Goal: Task Accomplishment & Management: Use online tool/utility

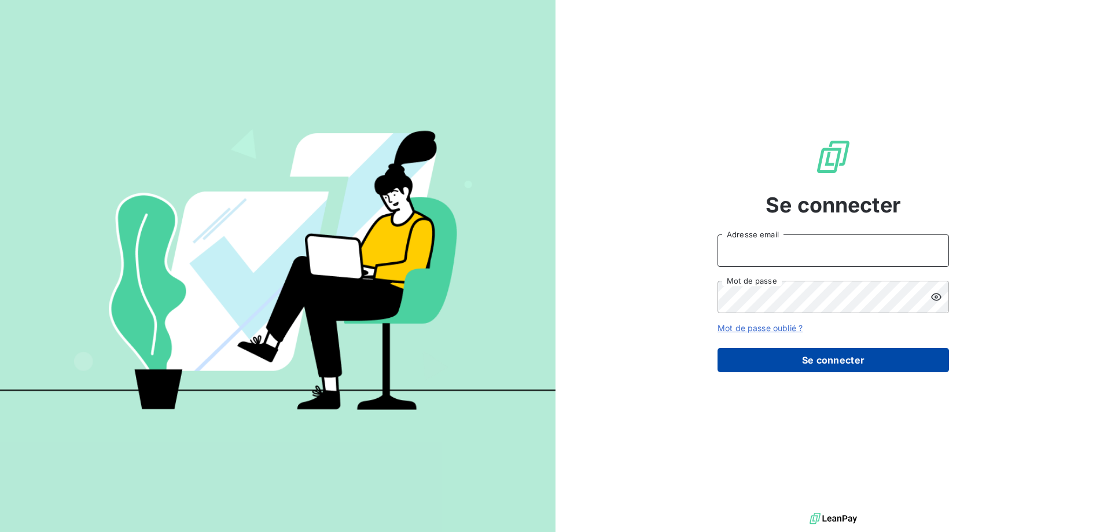
type input "[EMAIL_ADDRESS][DOMAIN_NAME]"
click at [824, 362] on button "Se connecter" at bounding box center [832, 360] width 231 height 24
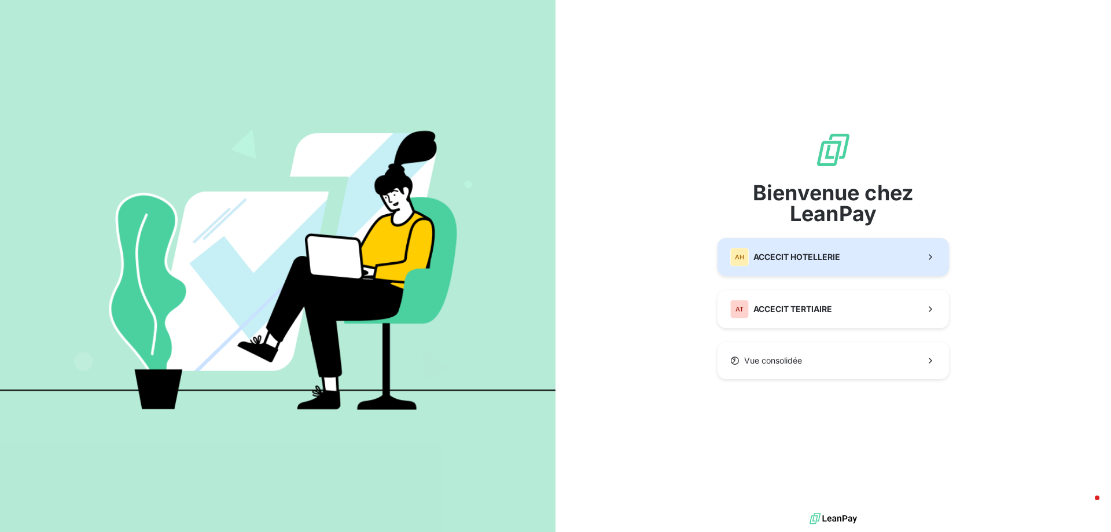
click at [817, 249] on div "AH ACCECIT HOTELLERIE" at bounding box center [785, 257] width 110 height 19
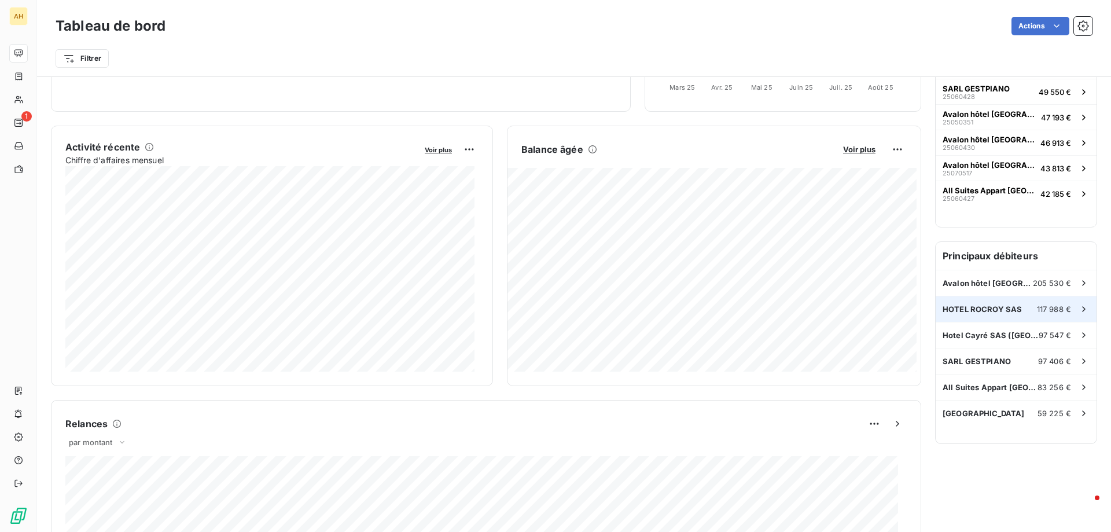
scroll to position [175, 0]
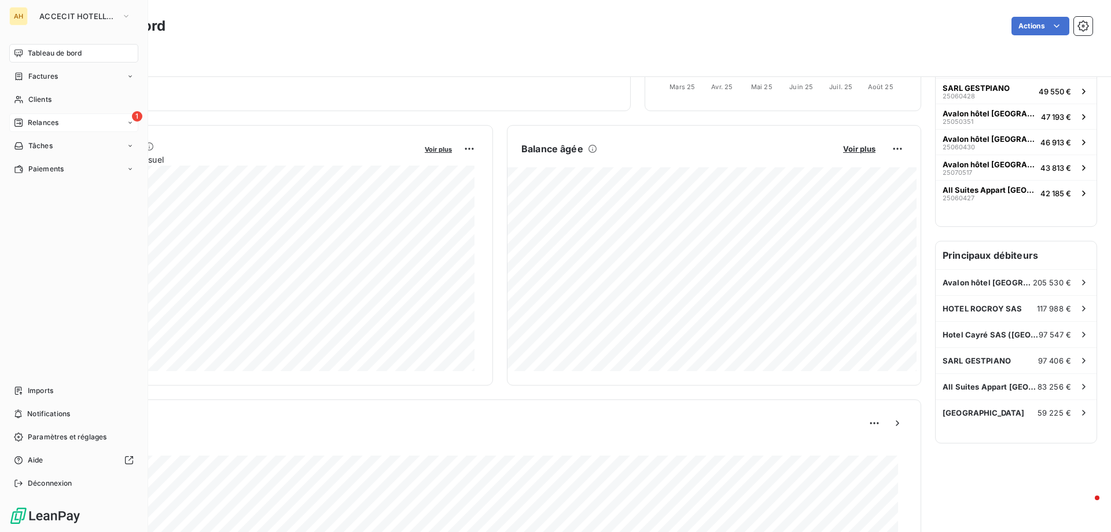
click at [40, 121] on span "Relances" at bounding box center [43, 122] width 31 height 10
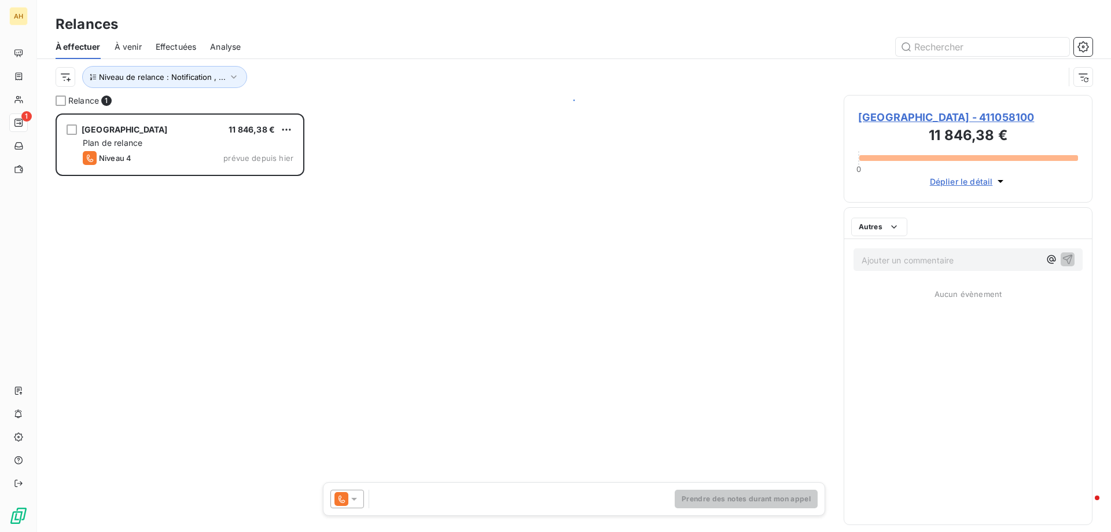
scroll to position [410, 240]
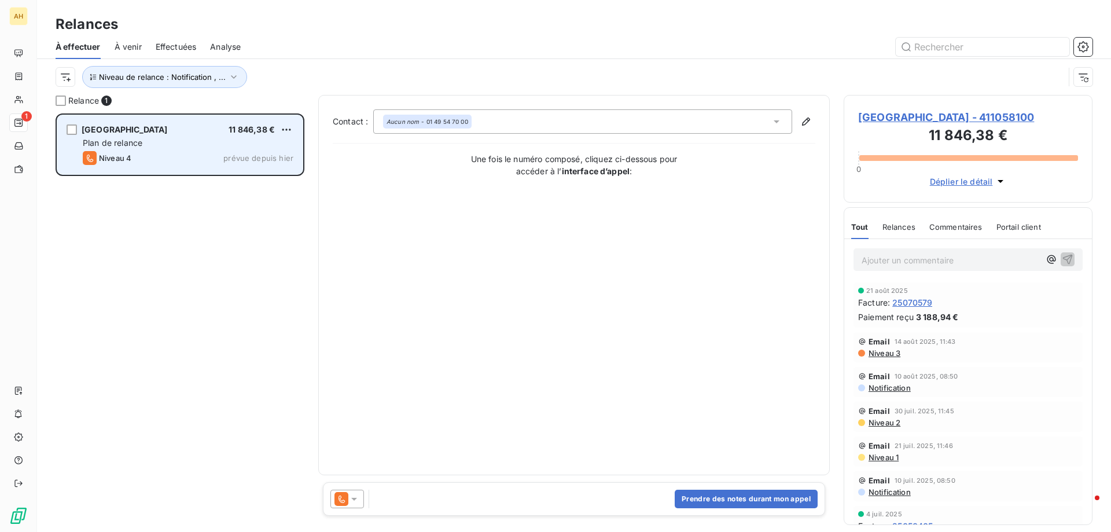
click at [150, 139] on div "Plan de relance" at bounding box center [188, 143] width 211 height 12
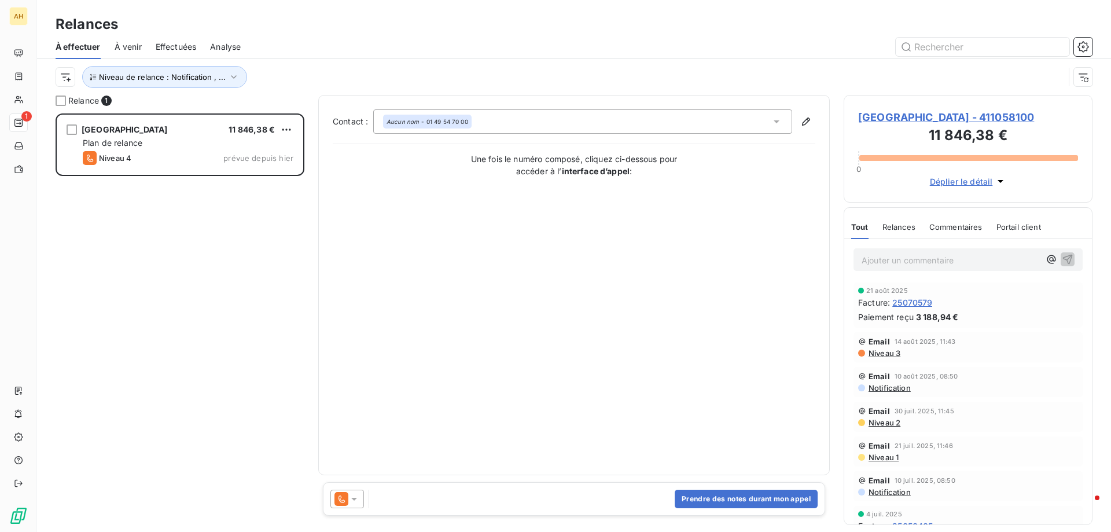
click at [363, 498] on div at bounding box center [347, 498] width 34 height 19
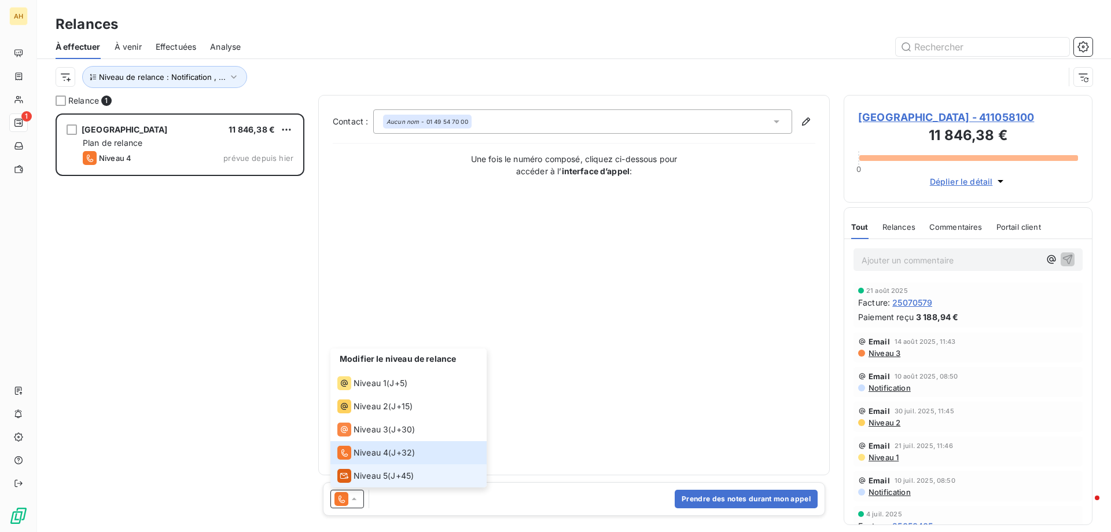
click at [359, 477] on span "Niveau 5" at bounding box center [370, 476] width 34 height 12
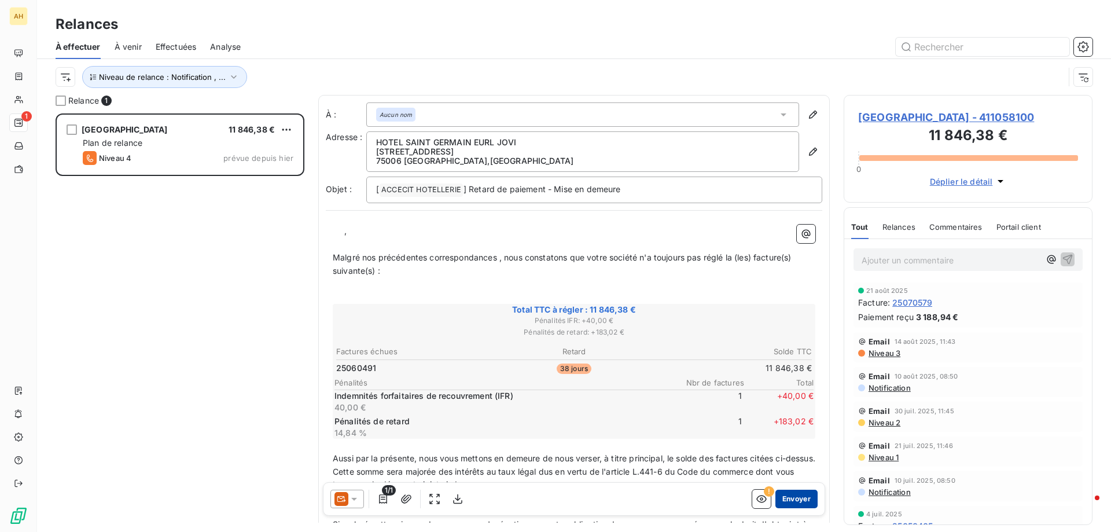
click at [790, 500] on button "Envoyer" at bounding box center [796, 498] width 42 height 19
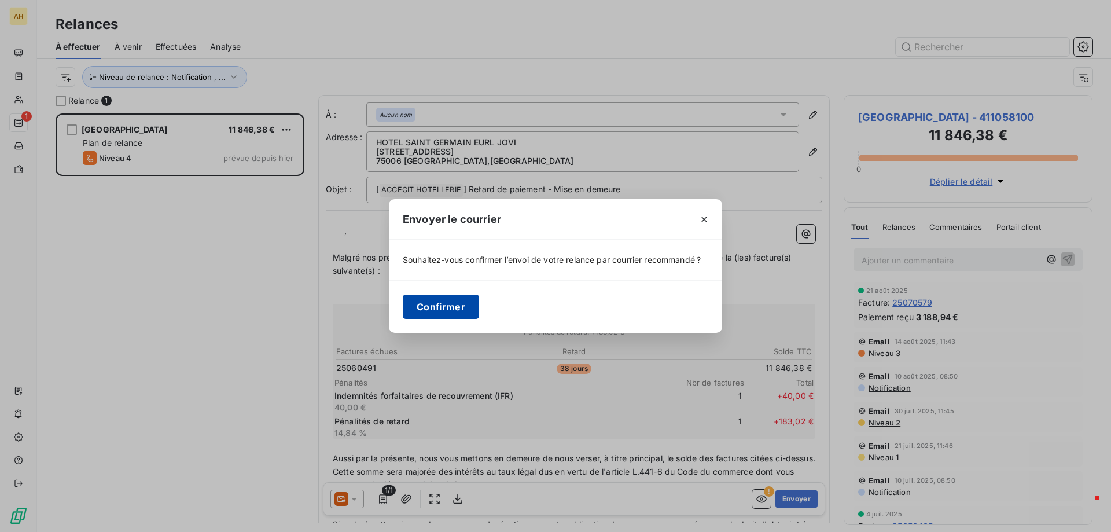
click at [433, 304] on button "Confirmer" at bounding box center [441, 306] width 76 height 24
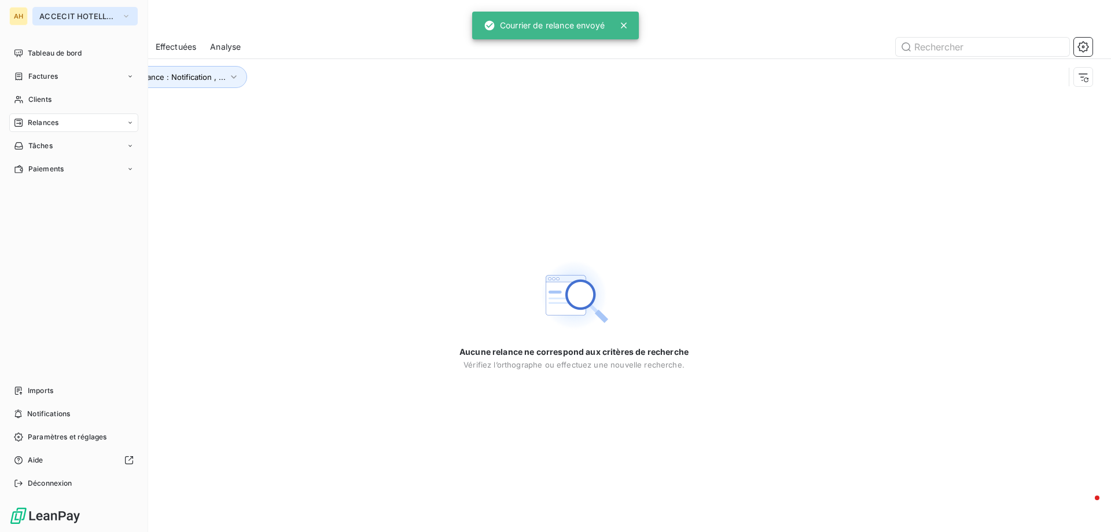
click at [64, 17] on span "ACCECIT HOTELLERIE" at bounding box center [78, 16] width 78 height 9
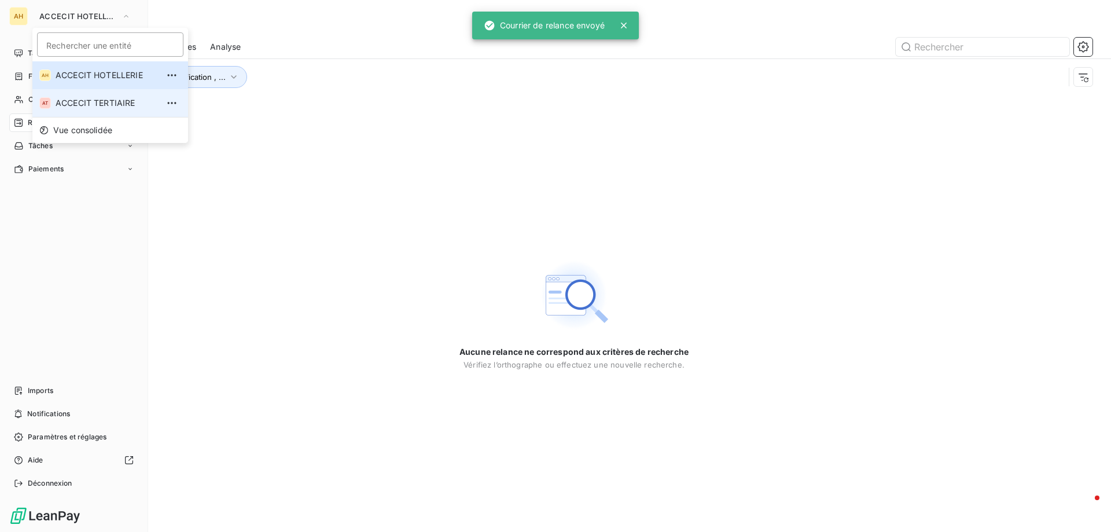
click at [87, 98] on span "ACCECIT TERTIAIRE" at bounding box center [107, 103] width 102 height 12
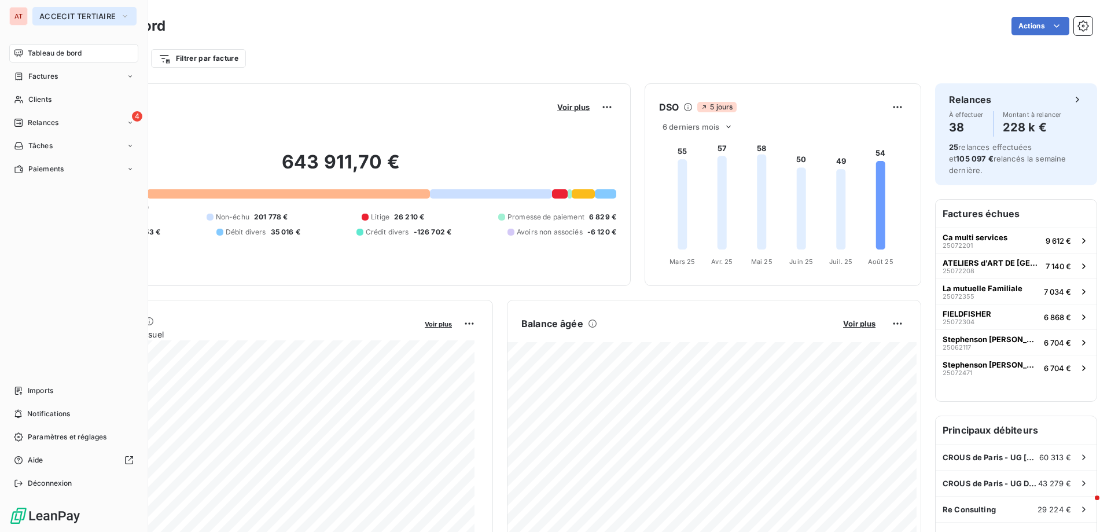
click at [59, 9] on button "ACCECIT TERTIAIRE" at bounding box center [84, 16] width 104 height 19
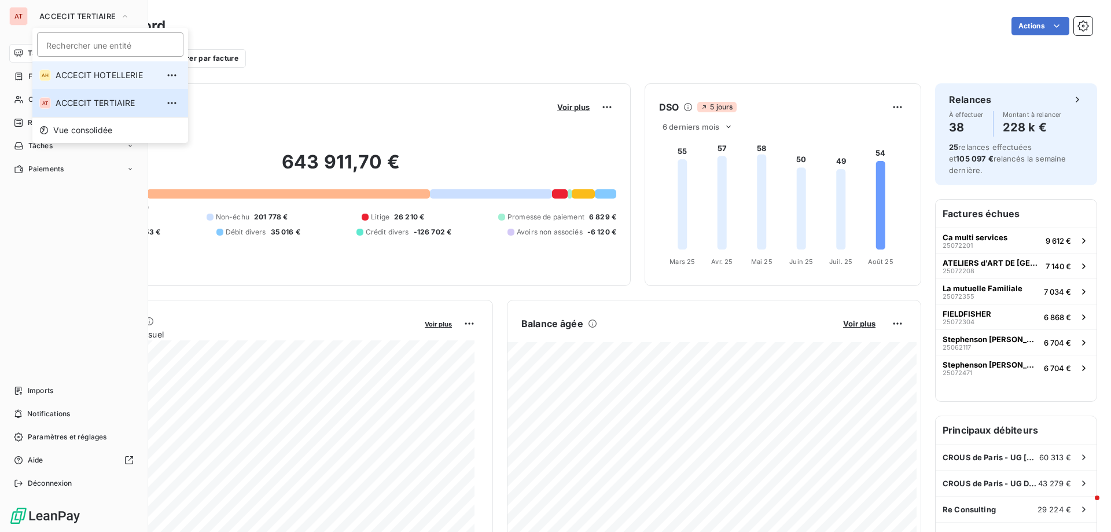
click at [76, 69] on span "ACCECIT HOTELLERIE" at bounding box center [107, 75] width 102 height 12
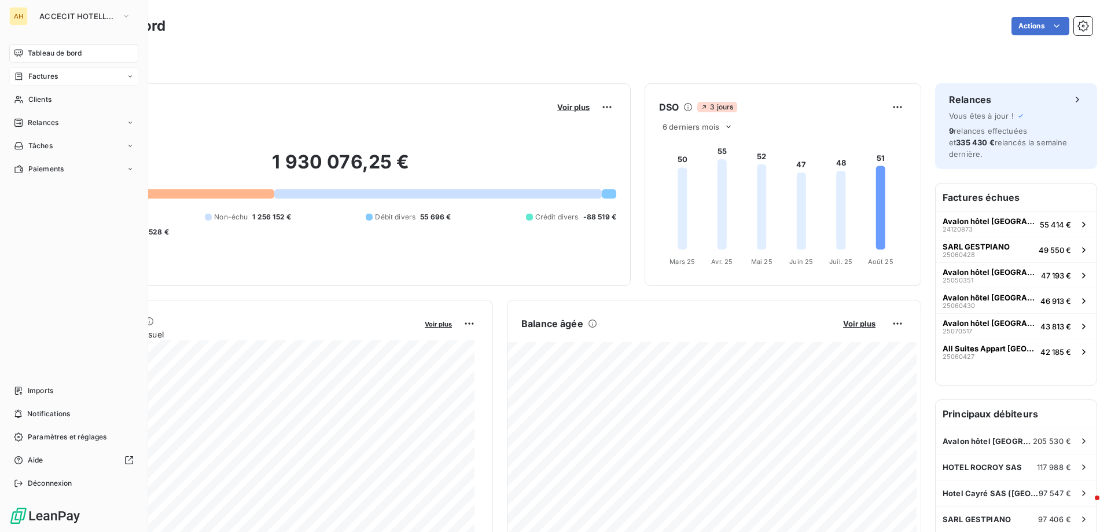
click at [41, 77] on span "Factures" at bounding box center [42, 76] width 29 height 10
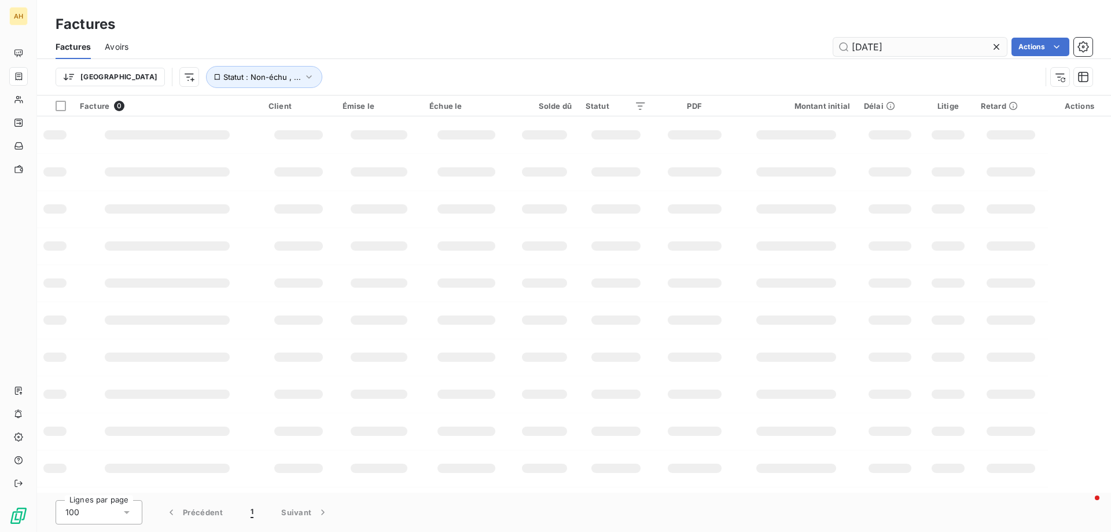
click at [894, 55] on input "holi" at bounding box center [920, 47] width 174 height 19
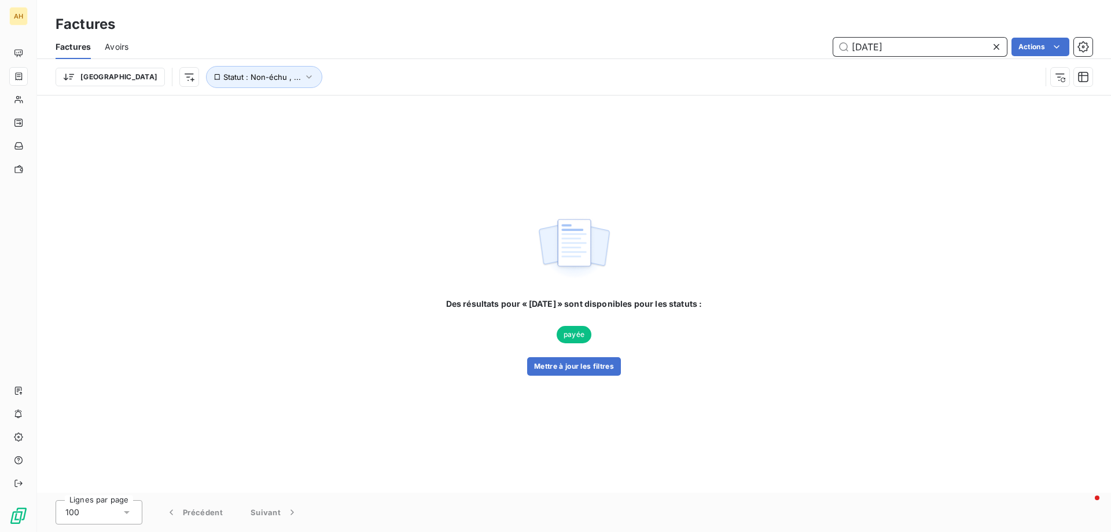
drag, startPoint x: 973, startPoint y: 49, endPoint x: 446, endPoint y: 39, distance: 527.6
click at [448, 40] on div "holi Actions" at bounding box center [617, 47] width 950 height 19
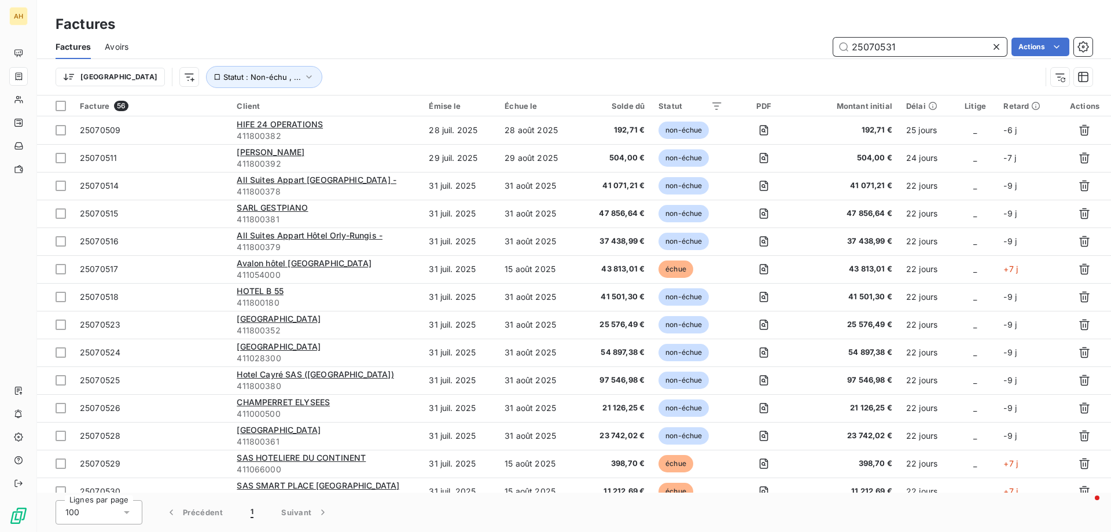
type input "25070531"
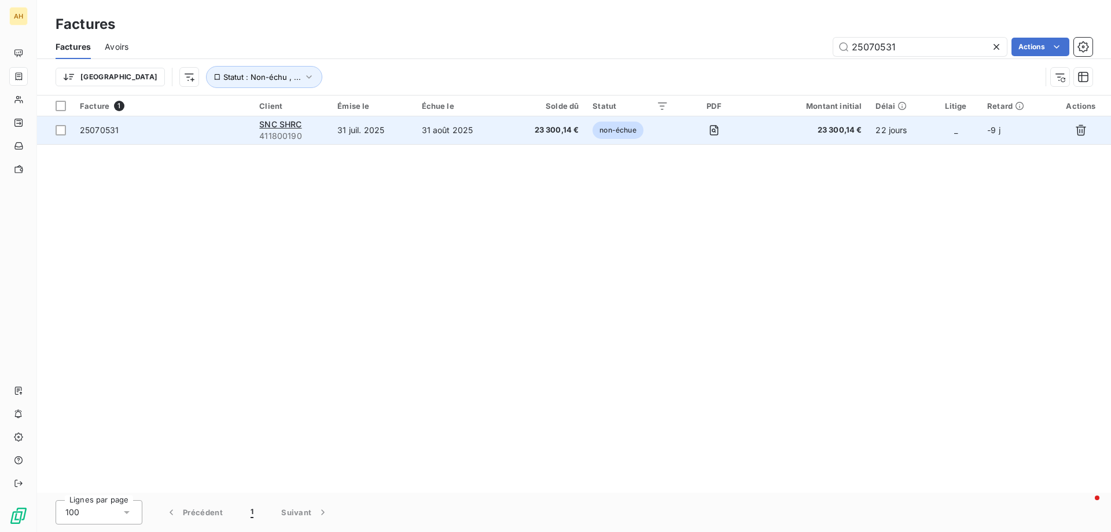
click at [108, 134] on span "25070531" at bounding box center [99, 130] width 39 height 10
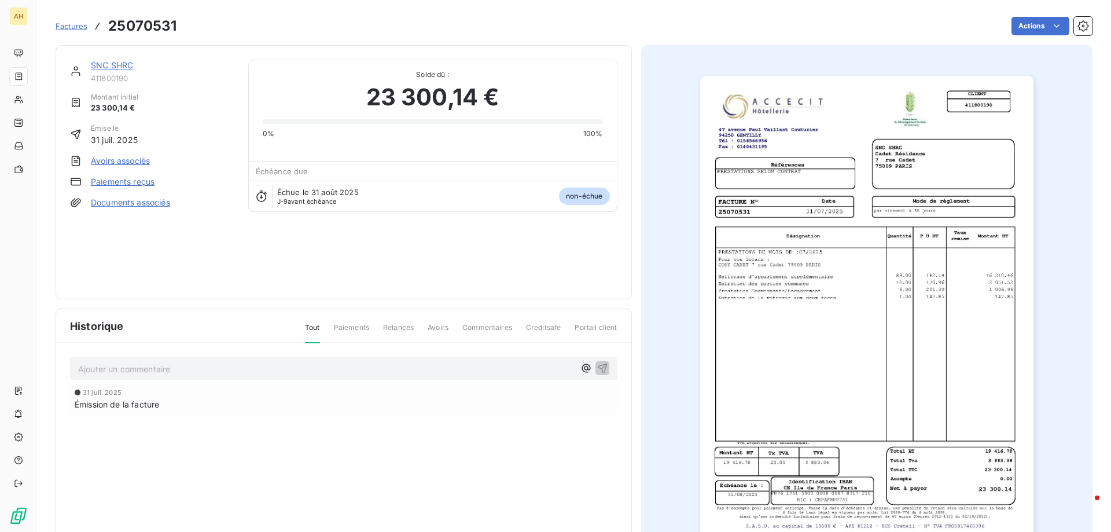
click at [114, 178] on link "Paiements reçus" at bounding box center [123, 182] width 64 height 12
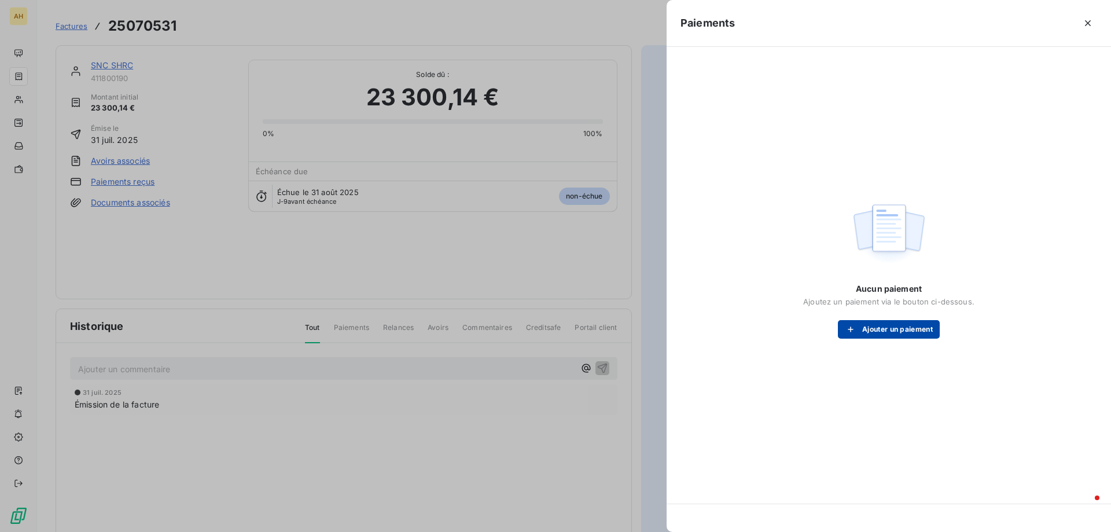
drag, startPoint x: 895, startPoint y: 316, endPoint x: 894, endPoint y: 331, distance: 15.1
click at [894, 329] on div "Aucun paiement Ajoutez un paiement via le bouton ci-dessous. Ajouter un paiement" at bounding box center [888, 311] width 171 height 56
click at [894, 330] on button "Ajouter un paiement" at bounding box center [889, 329] width 102 height 19
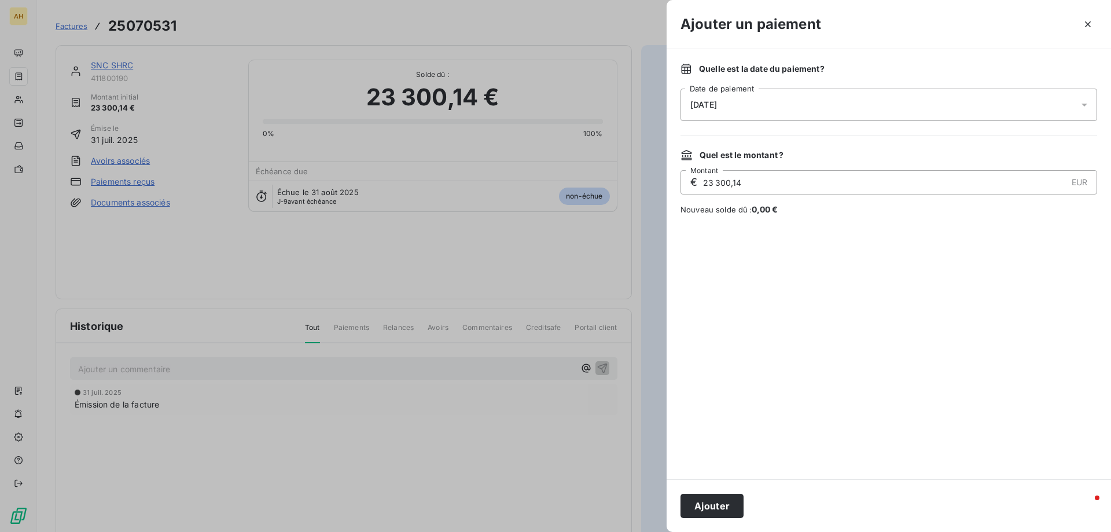
click at [731, 511] on button "Ajouter" at bounding box center [711, 505] width 63 height 24
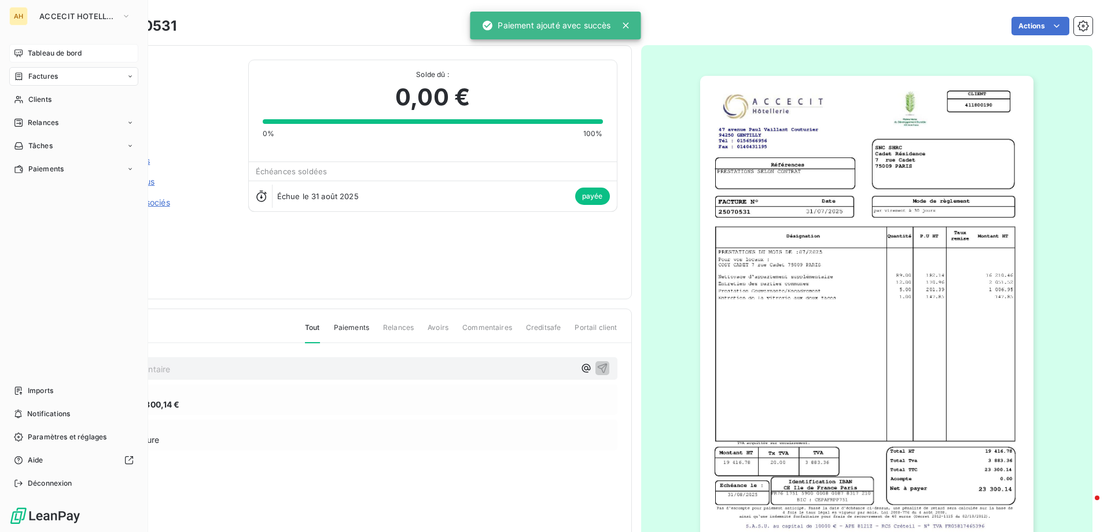
click at [73, 53] on span "Tableau de bord" at bounding box center [55, 53] width 54 height 10
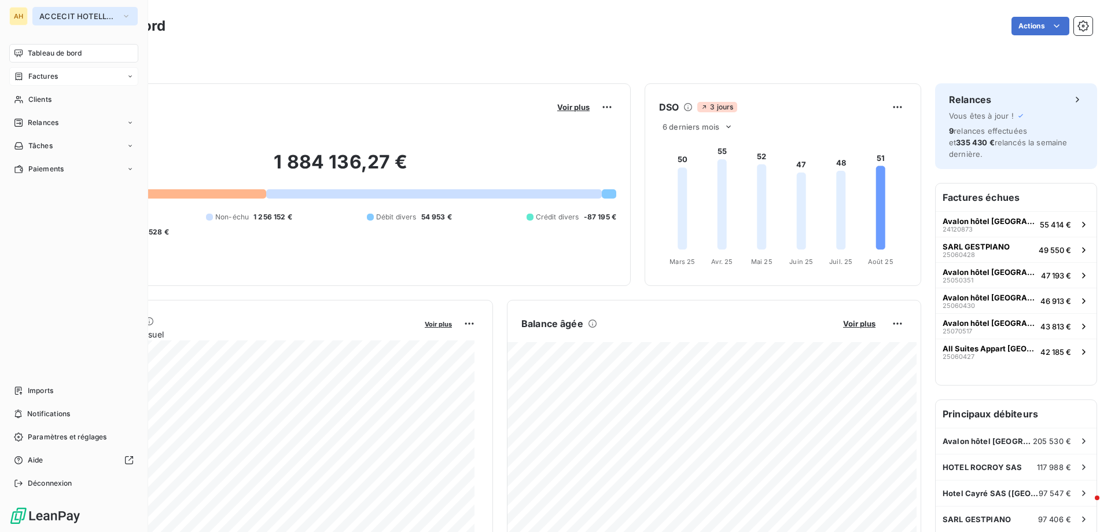
click at [80, 15] on span "ACCECIT HOTELLERIE" at bounding box center [78, 16] width 78 height 9
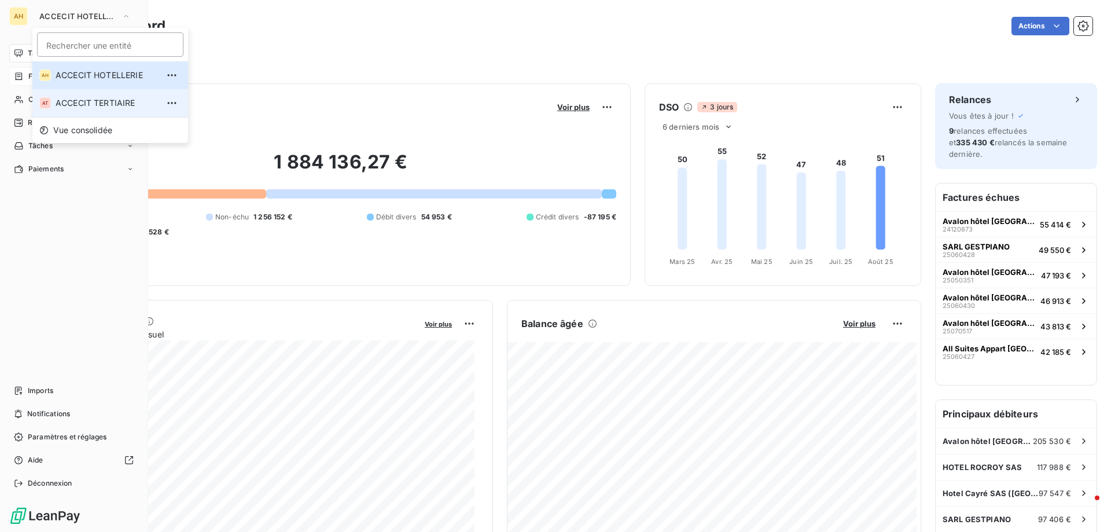
click at [105, 101] on span "ACCECIT TERTIAIRE" at bounding box center [107, 103] width 102 height 12
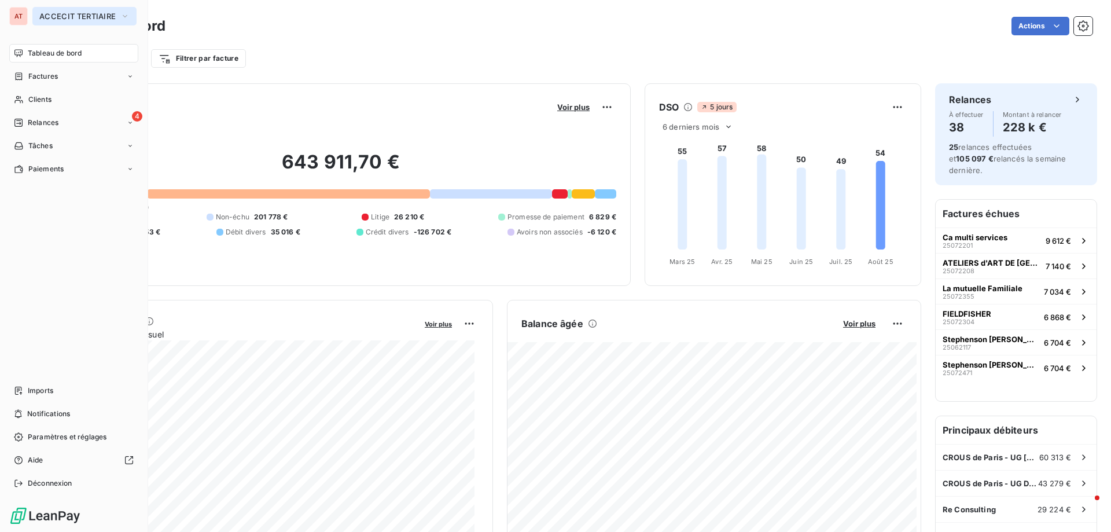
click at [83, 14] on span "ACCECIT TERTIAIRE" at bounding box center [77, 16] width 76 height 9
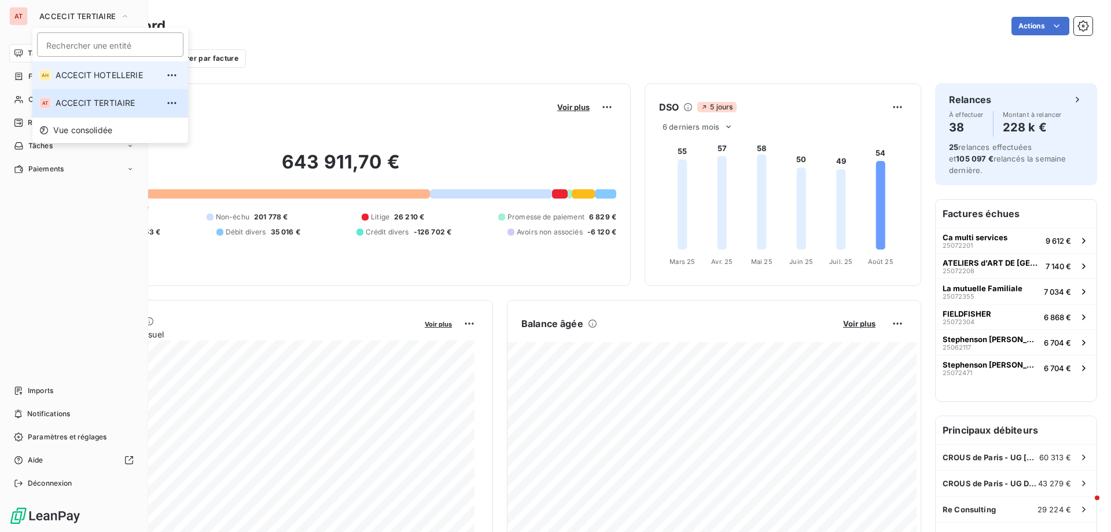
click at [112, 73] on span "ACCECIT HOTELLERIE" at bounding box center [107, 75] width 102 height 12
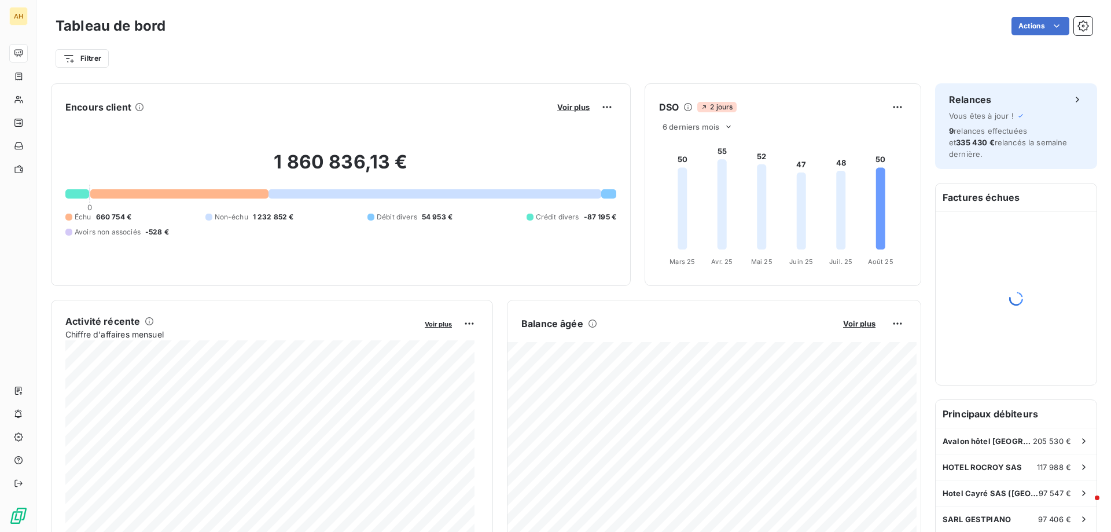
click at [739, 73] on div "Tableau de bord Actions Filtrer" at bounding box center [574, 38] width 1074 height 76
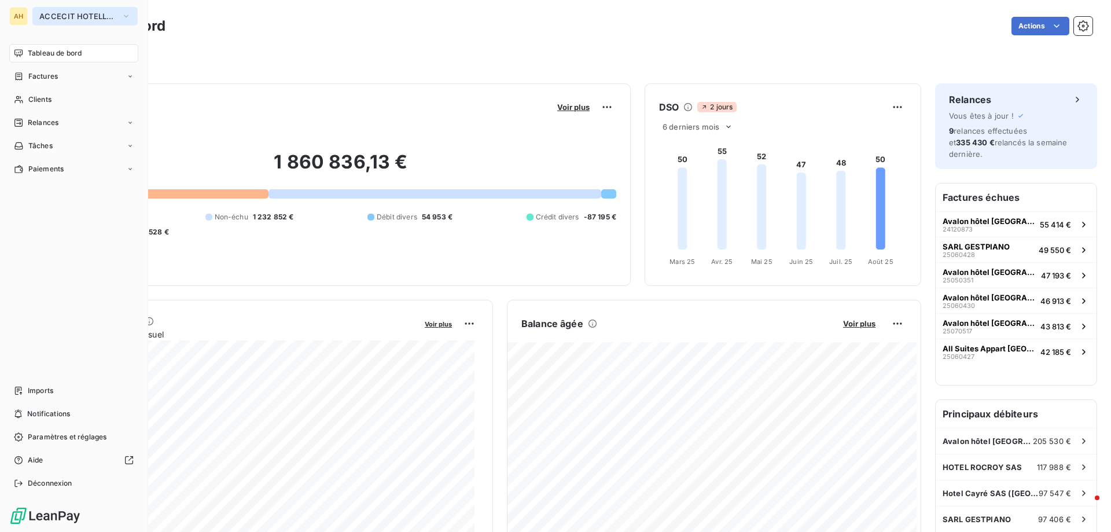
click at [68, 19] on span "ACCECIT HOTELLERIE" at bounding box center [78, 16] width 78 height 9
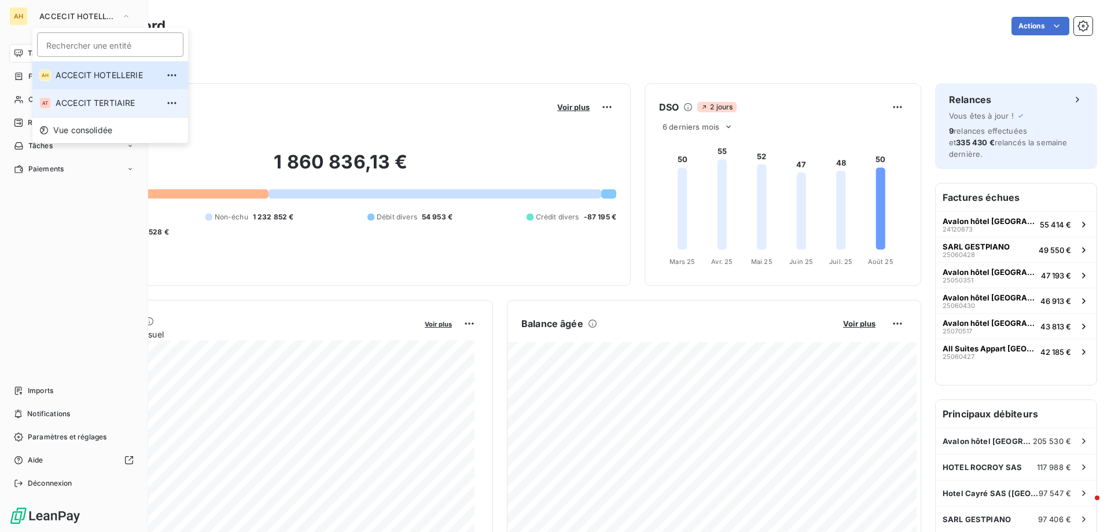
click at [90, 105] on span "ACCECIT TERTIAIRE" at bounding box center [107, 103] width 102 height 12
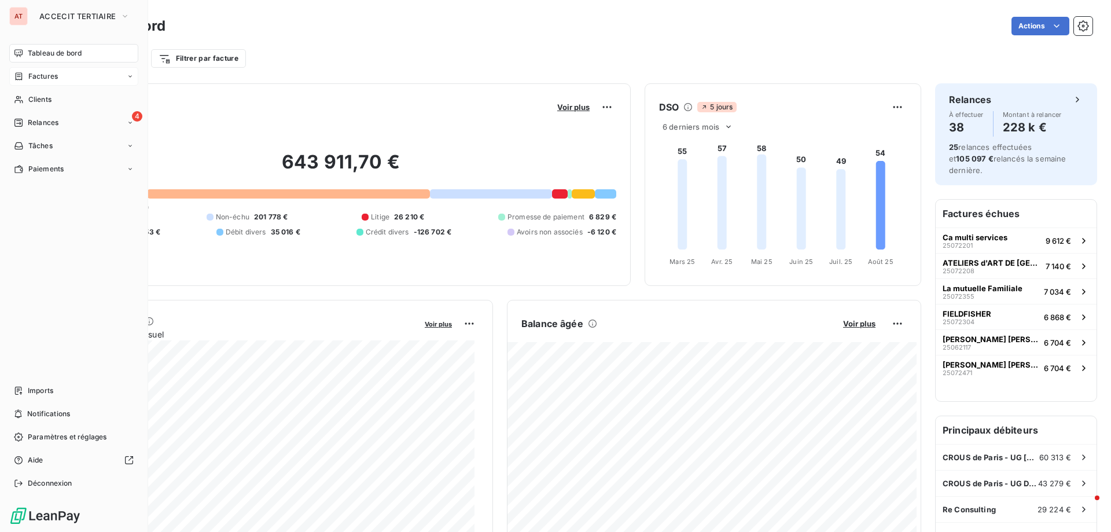
click at [45, 77] on span "Factures" at bounding box center [42, 76] width 29 height 10
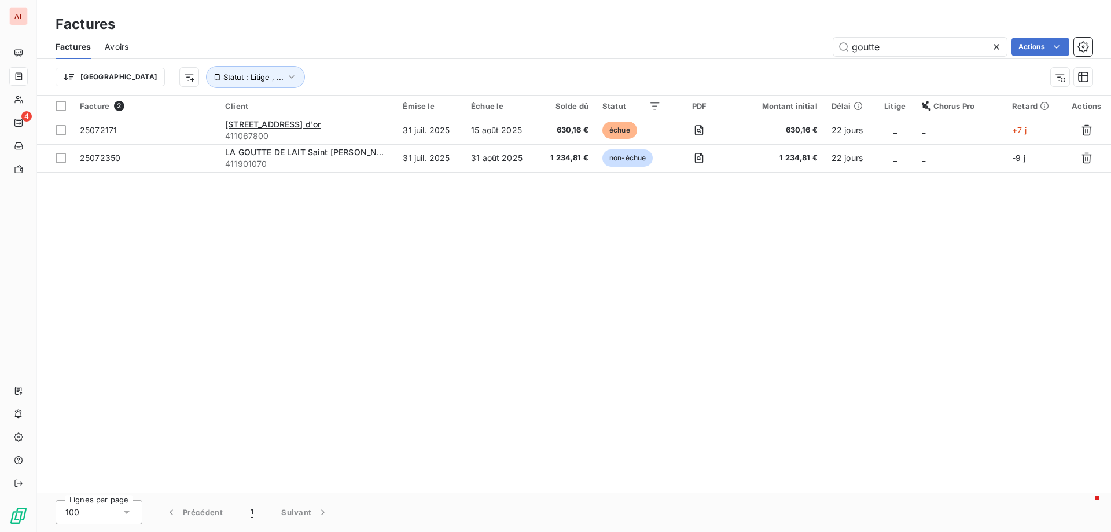
click at [998, 45] on icon at bounding box center [996, 47] width 12 height 12
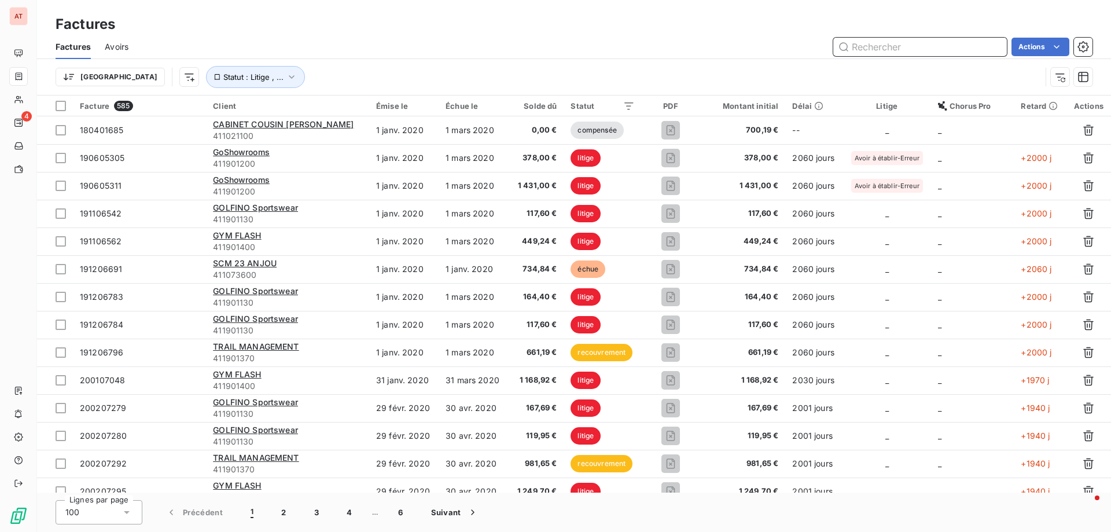
click at [891, 48] on input "text" at bounding box center [920, 47] width 174 height 19
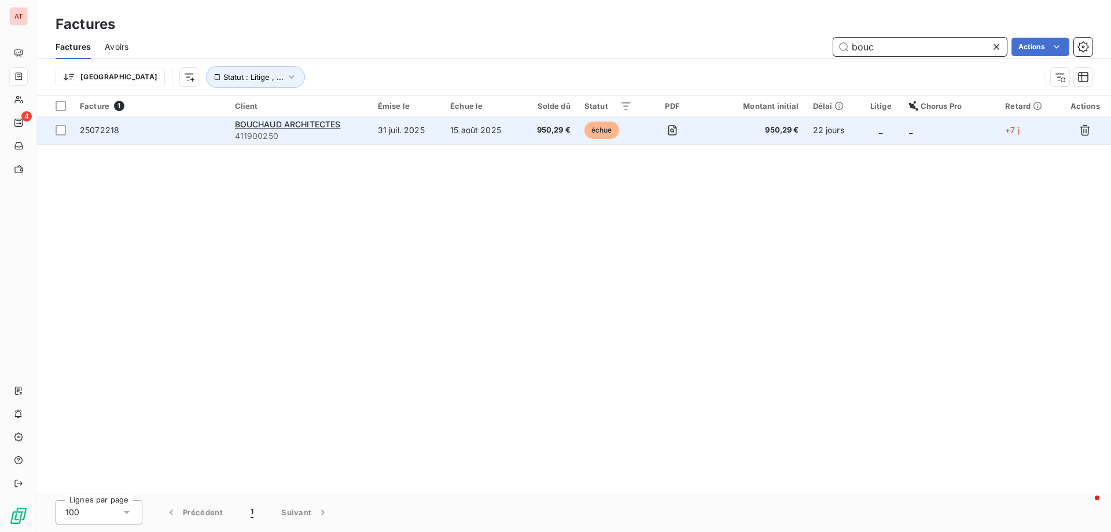
type input "bouc"
click at [101, 127] on span "25072218" at bounding box center [99, 130] width 39 height 10
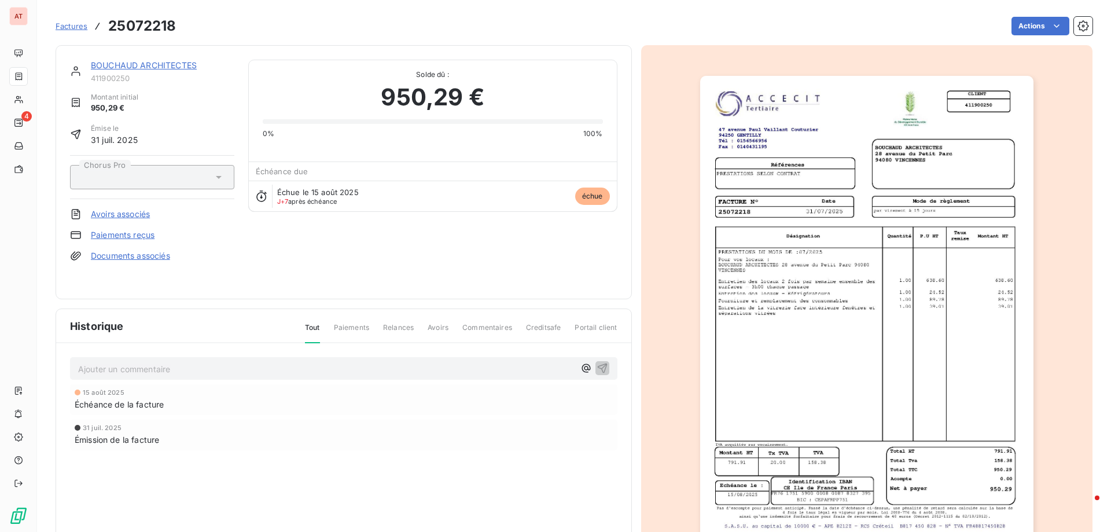
click at [120, 234] on link "Paiements reçus" at bounding box center [123, 235] width 64 height 12
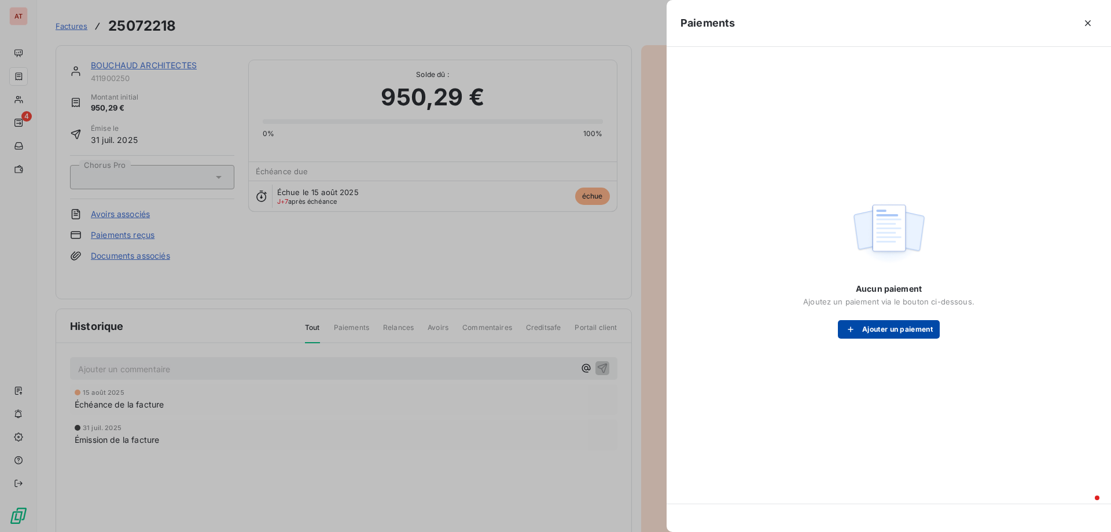
click at [876, 337] on button "Ajouter un paiement" at bounding box center [889, 329] width 102 height 19
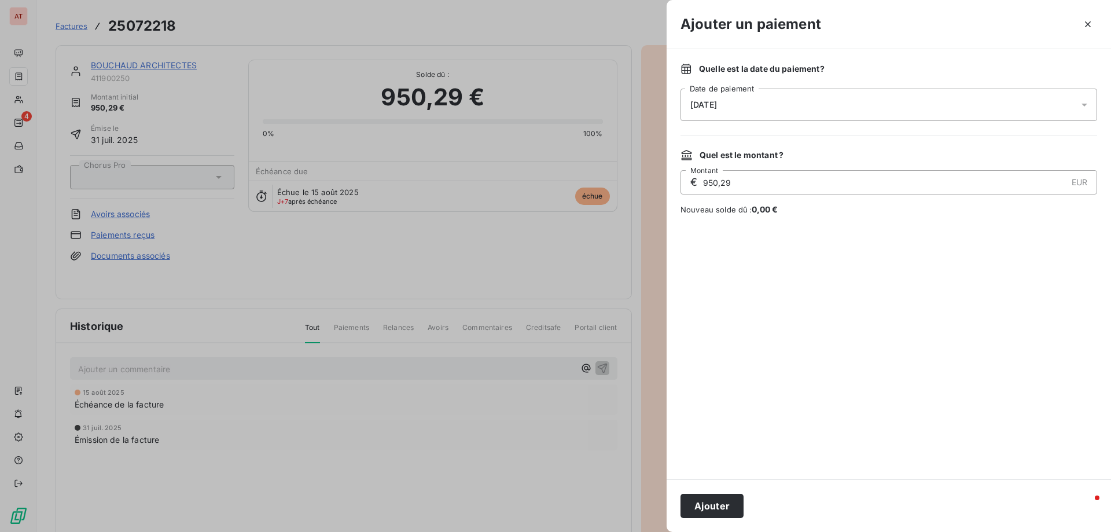
drag, startPoint x: 717, startPoint y: 499, endPoint x: 722, endPoint y: 482, distance: 18.1
click at [717, 499] on button "Ajouter" at bounding box center [711, 505] width 63 height 24
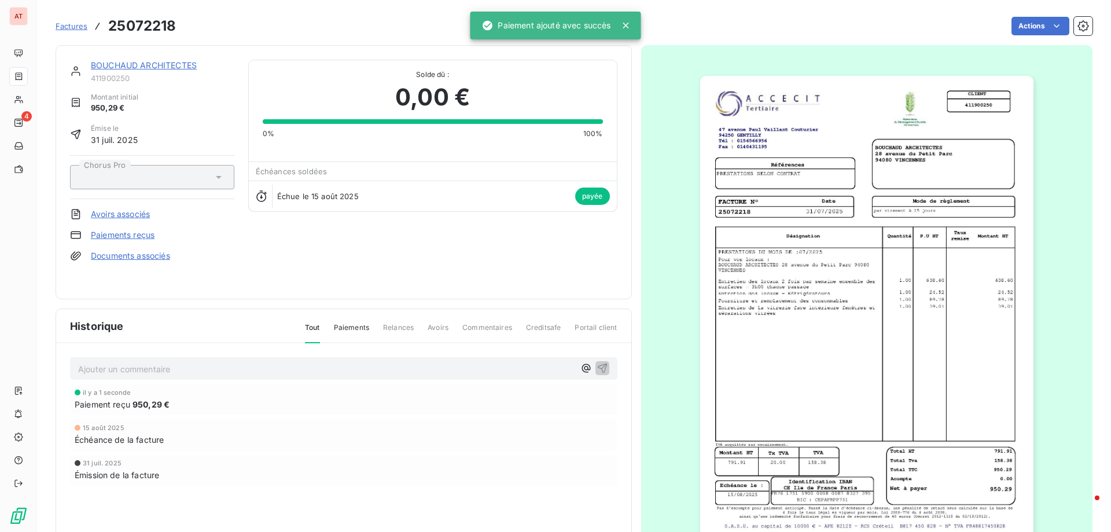
click at [69, 28] on span "Factures" at bounding box center [72, 25] width 32 height 9
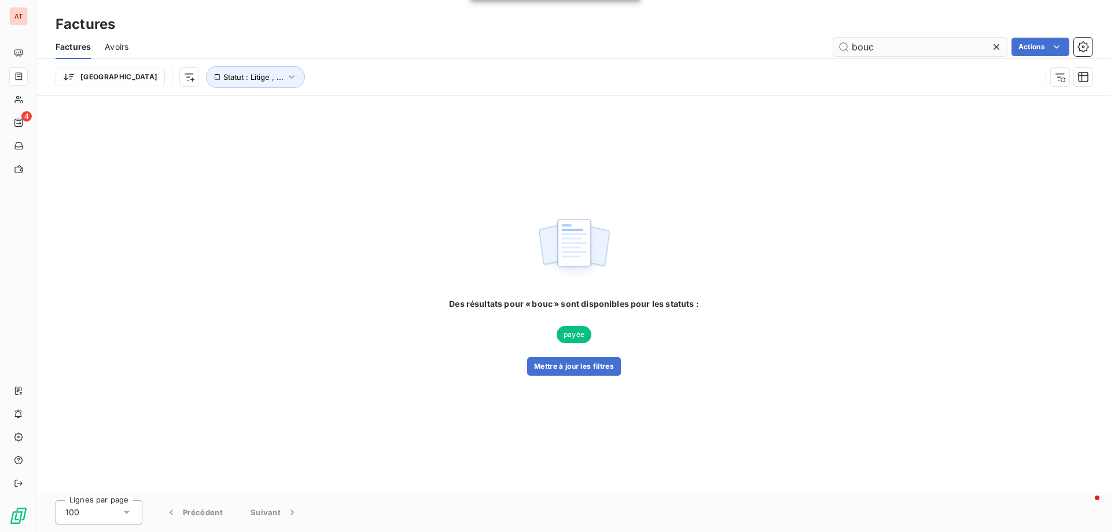
click at [880, 50] on input "bouc" at bounding box center [920, 47] width 174 height 19
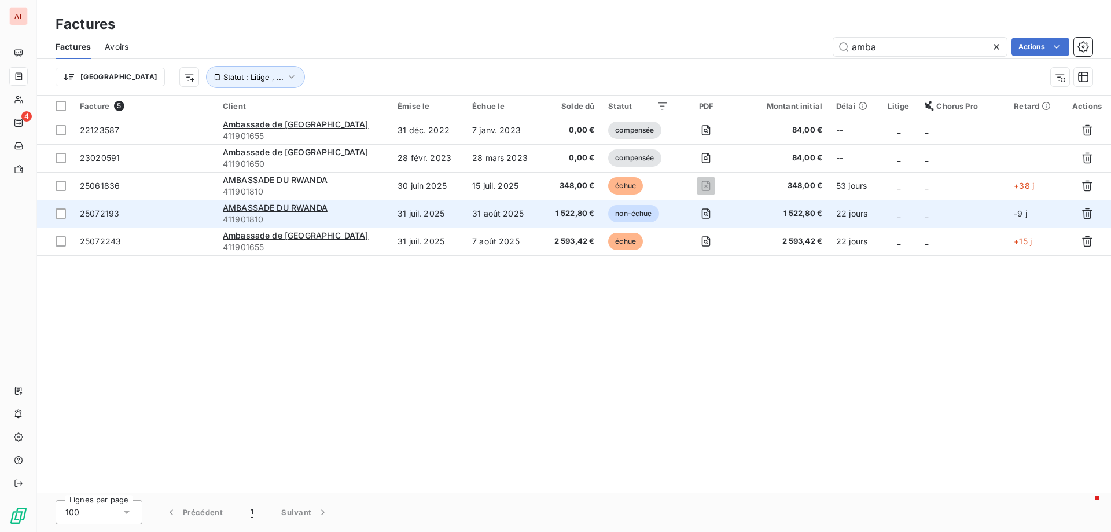
type input "amba"
click at [86, 214] on span "25072193" at bounding box center [99, 213] width 39 height 10
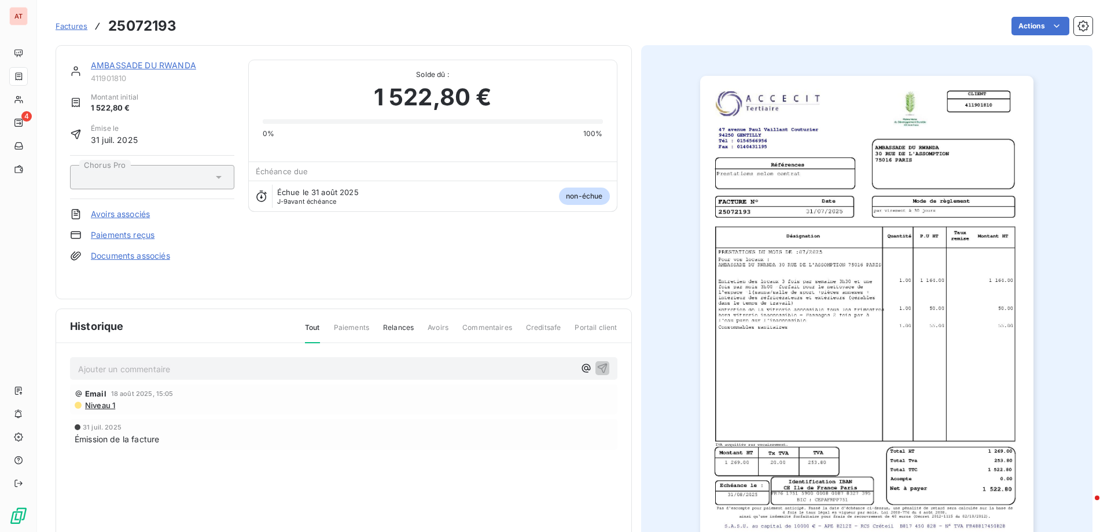
click at [103, 228] on div "AMBASSADE DU RWANDA 411901810 Montant initial 1 522,80 € Émise le 31 juil. 2025…" at bounding box center [152, 172] width 164 height 225
click at [105, 233] on link "Paiements reçus" at bounding box center [123, 235] width 64 height 12
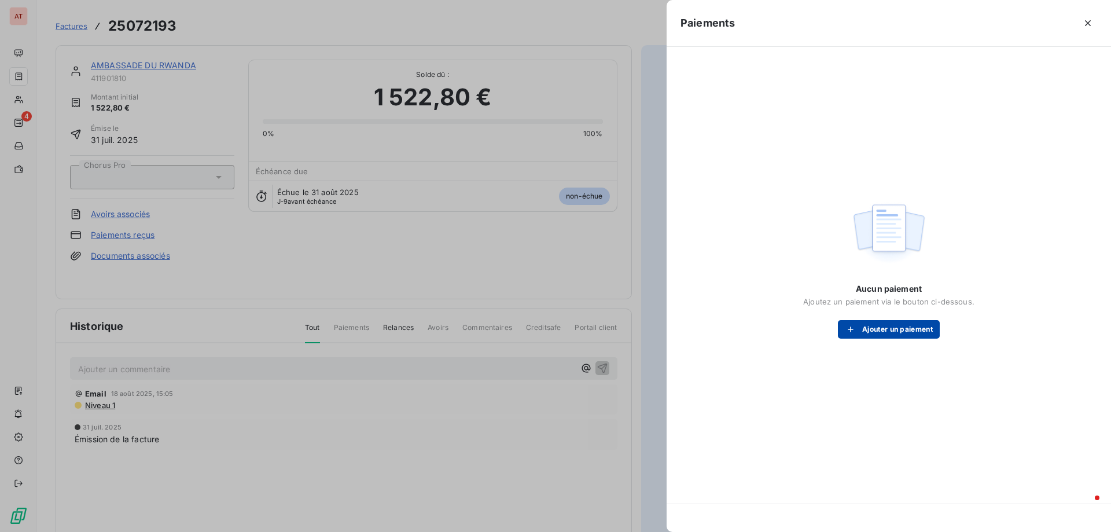
click at [881, 335] on button "Ajouter un paiement" at bounding box center [889, 329] width 102 height 19
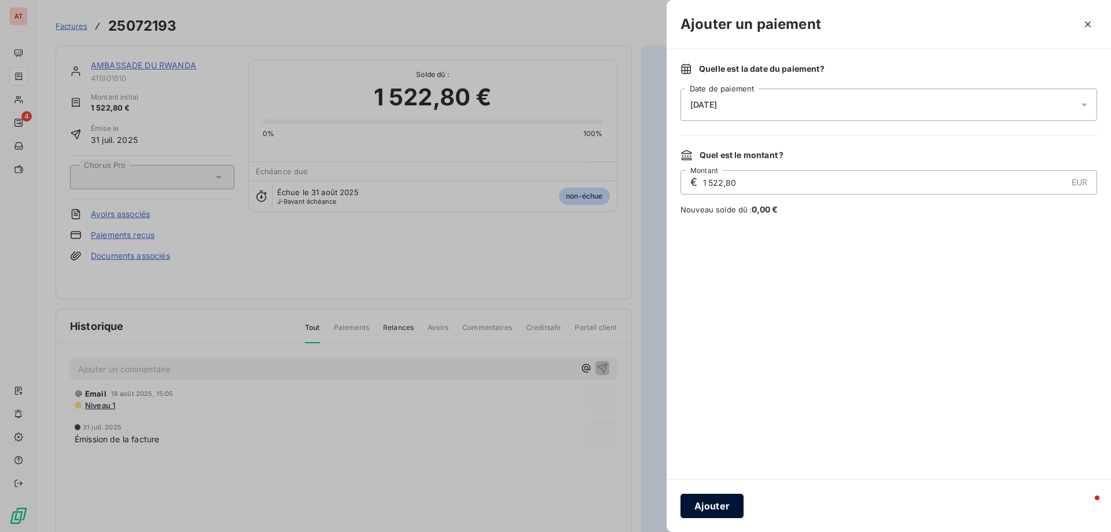
click at [709, 508] on button "Ajouter" at bounding box center [711, 505] width 63 height 24
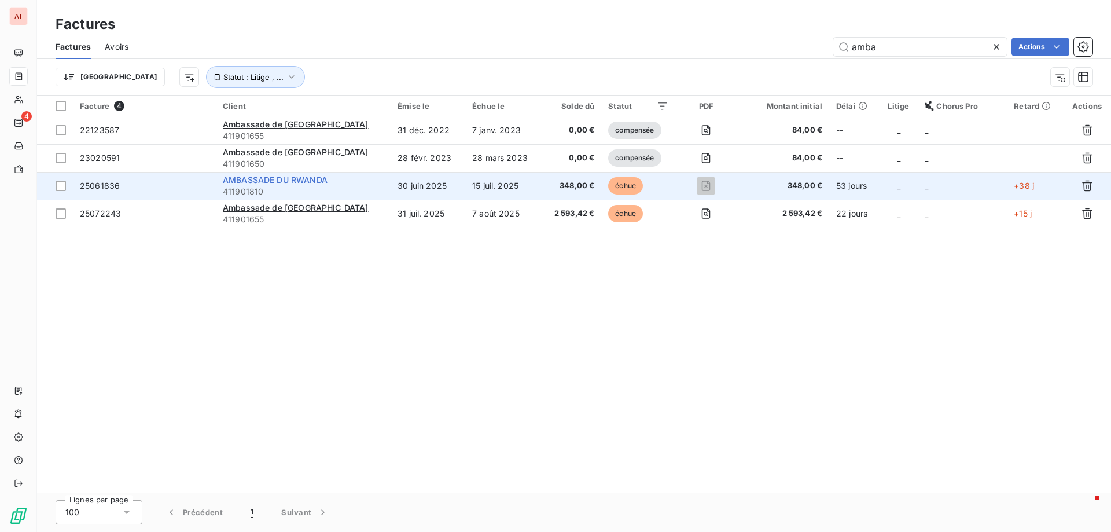
click at [287, 179] on span "AMBASSADE DU RWANDA" at bounding box center [275, 180] width 105 height 10
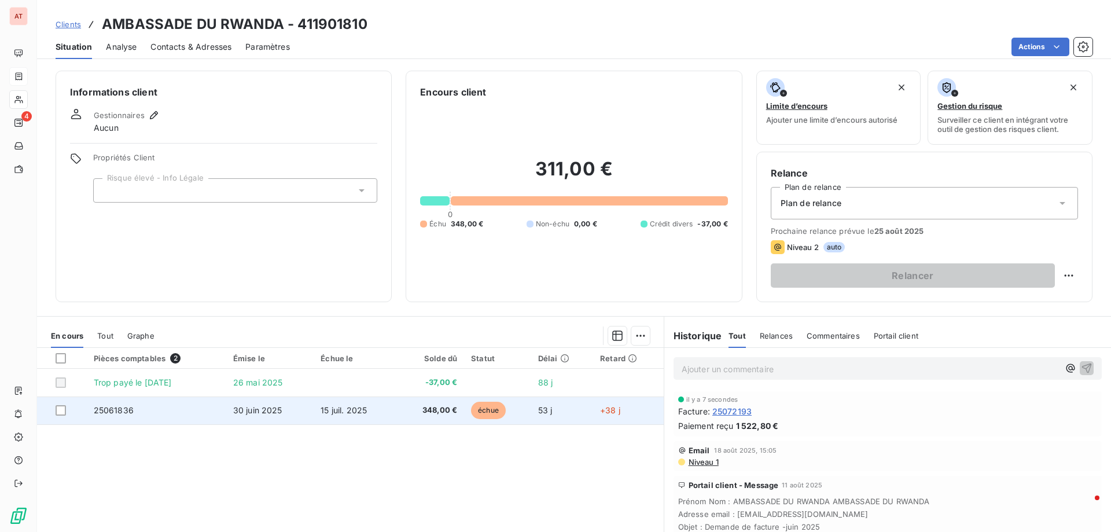
click at [108, 405] on span "25061836" at bounding box center [114, 410] width 40 height 10
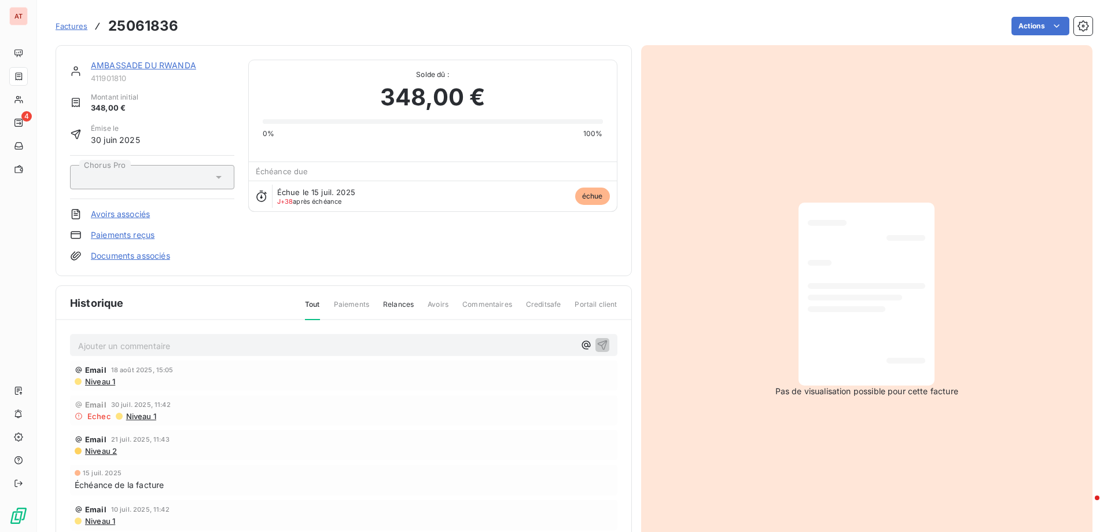
click at [109, 229] on link "Paiements reçus" at bounding box center [123, 235] width 64 height 12
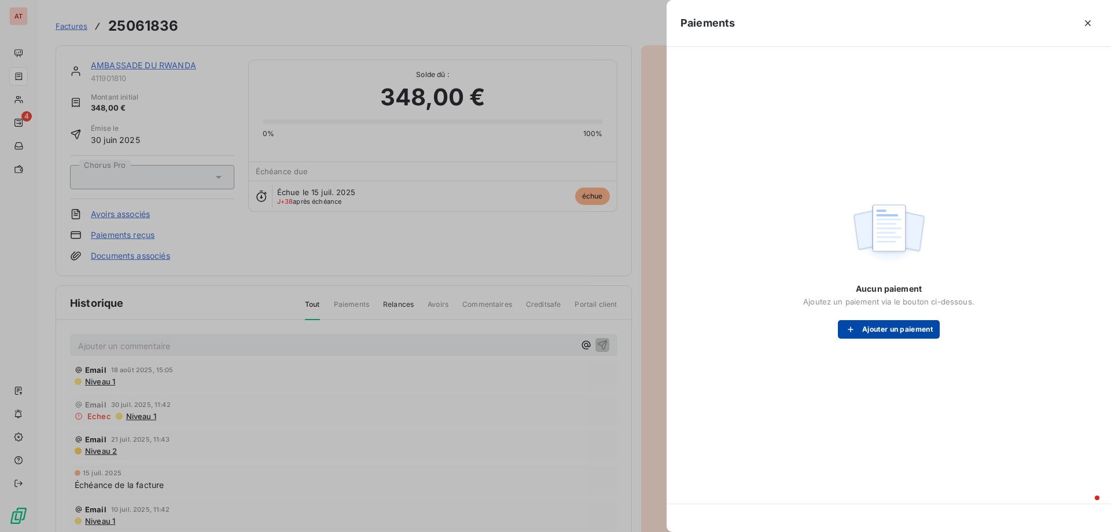
click at [877, 329] on button "Ajouter un paiement" at bounding box center [889, 329] width 102 height 19
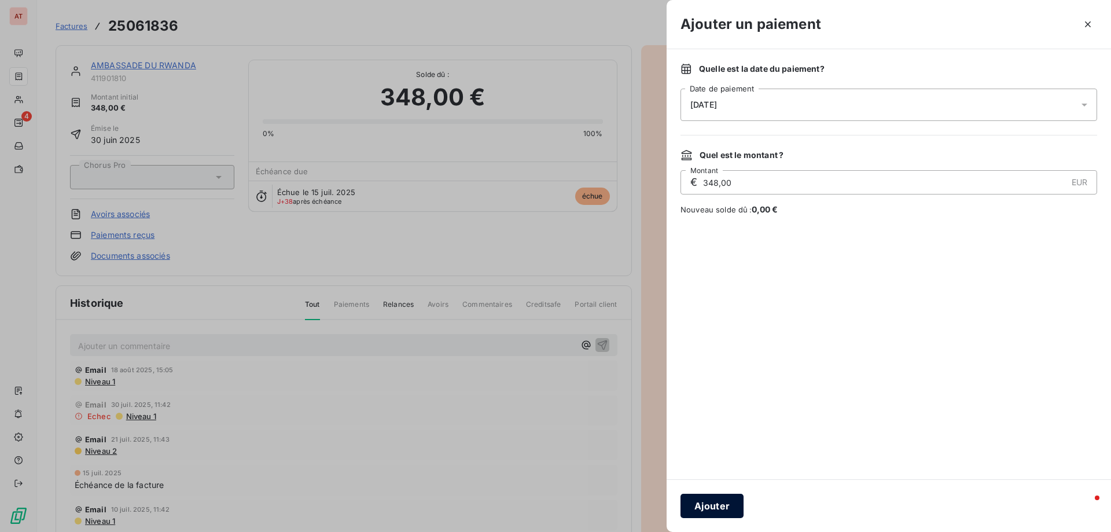
click at [702, 499] on button "Ajouter" at bounding box center [711, 505] width 63 height 24
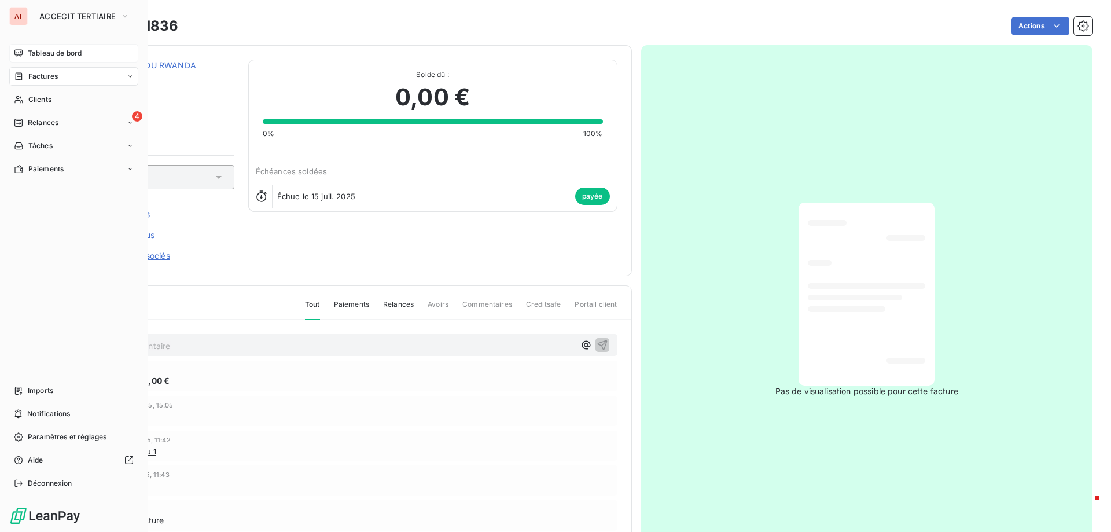
click at [51, 50] on span "Tableau de bord" at bounding box center [55, 53] width 54 height 10
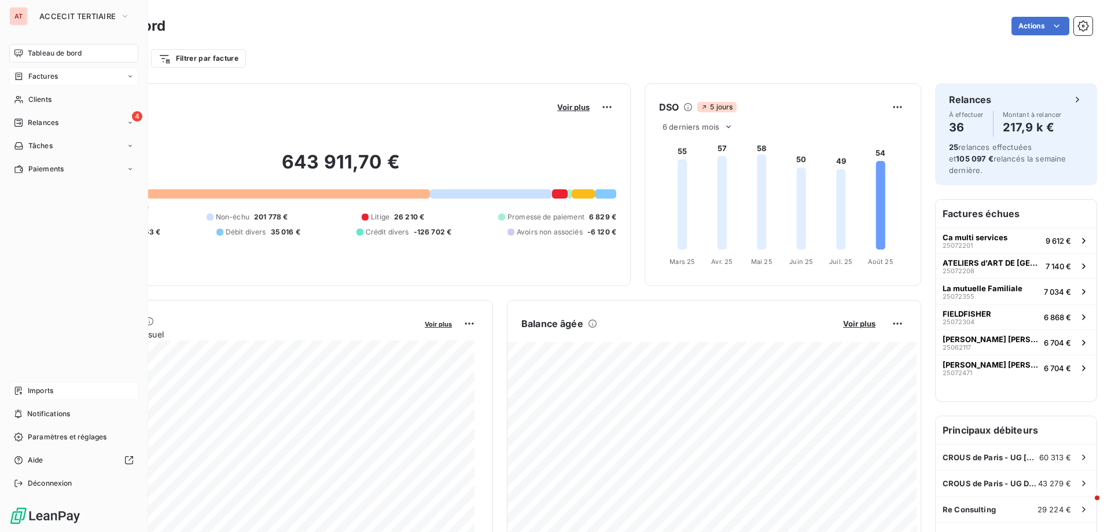
click at [47, 390] on span "Imports" at bounding box center [40, 390] width 25 height 10
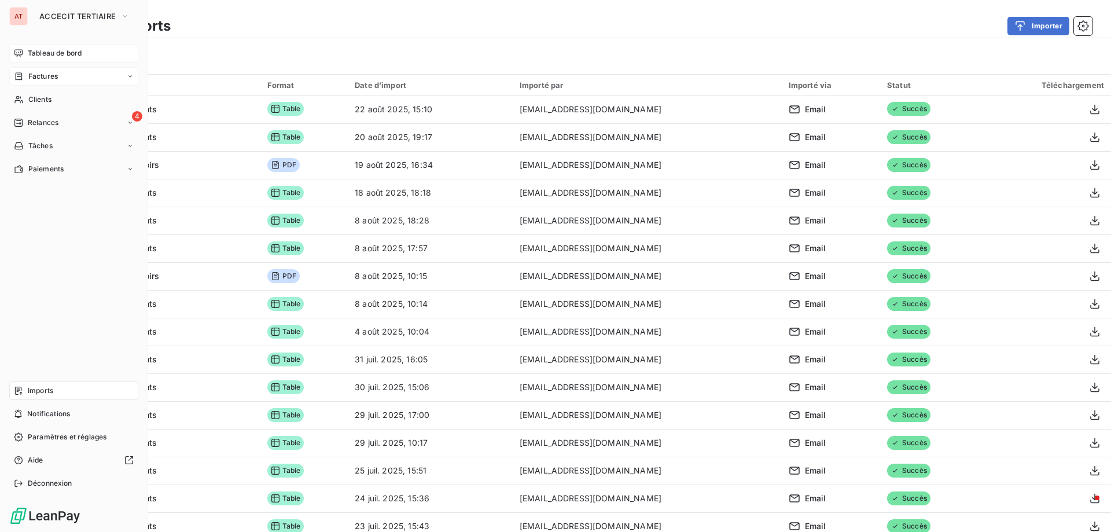
click at [42, 47] on div "Tableau de bord" at bounding box center [73, 53] width 129 height 19
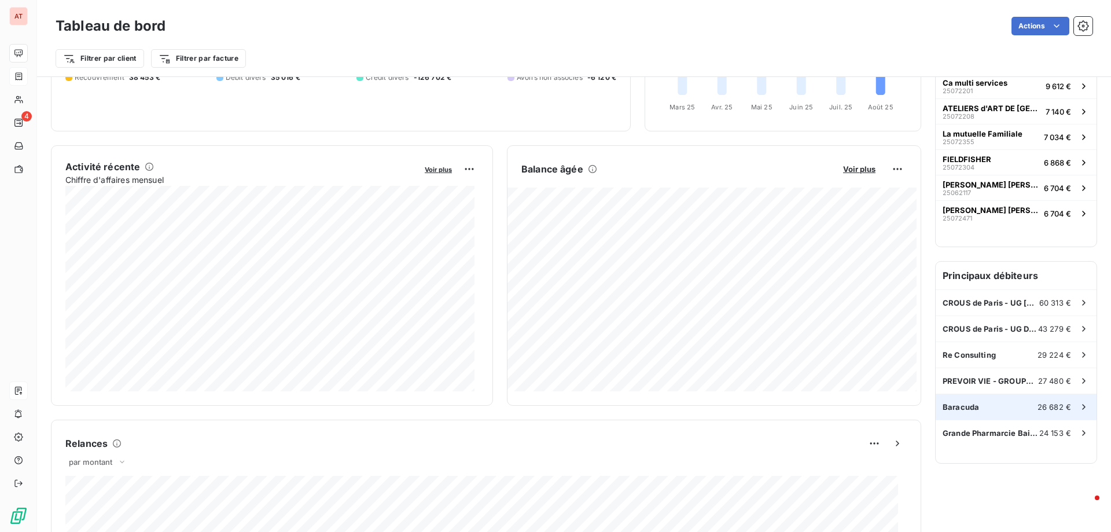
scroll to position [174, 0]
